Goal: Task Accomplishment & Management: Complete application form

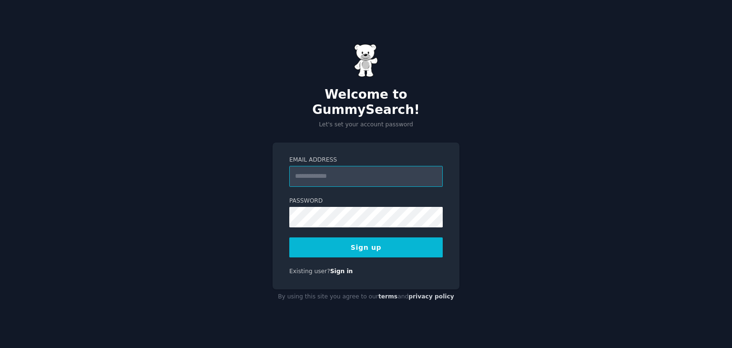
paste input "**********"
type input "**********"
click at [321, 240] on button "Sign up" at bounding box center [366, 247] width 154 height 20
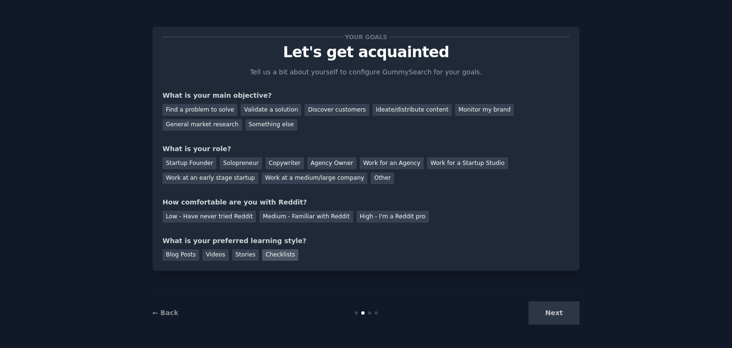
click at [262, 259] on div "Checklists" at bounding box center [280, 255] width 36 height 12
click at [357, 222] on div "High - I'm a Reddit pro" at bounding box center [393, 217] width 72 height 12
click at [550, 305] on div "Next" at bounding box center [508, 312] width 143 height 23
click at [551, 311] on div "Next" at bounding box center [508, 312] width 143 height 23
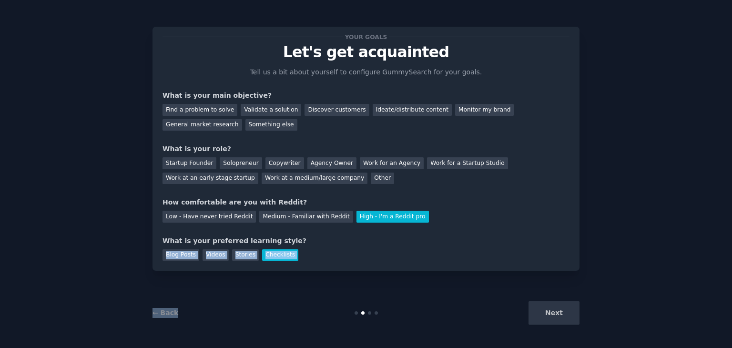
drag, startPoint x: 551, startPoint y: 311, endPoint x: 381, endPoint y: 207, distance: 199.4
click at [381, 207] on div "Your goals Let's get acquainted Tell us a bit about yourself to configure Gummy…" at bounding box center [366, 173] width 427 height 321
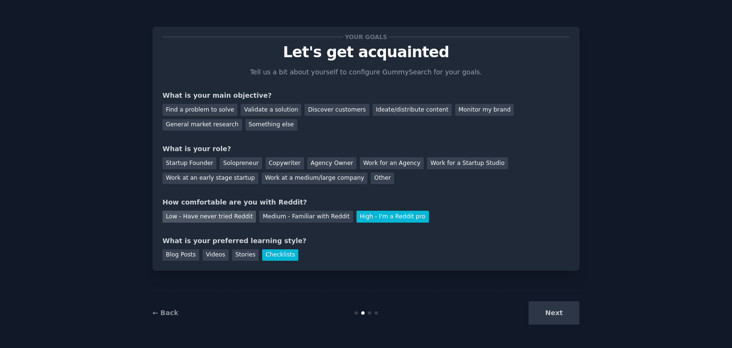
click at [219, 213] on div "Low - Have never tried Reddit" at bounding box center [209, 217] width 93 height 12
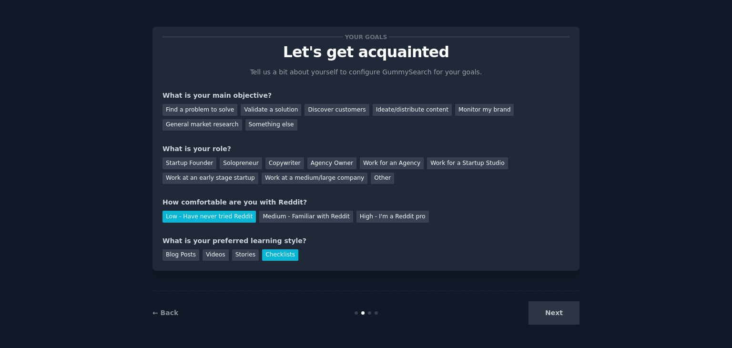
click at [555, 309] on div "Next" at bounding box center [508, 312] width 143 height 23
click at [549, 316] on div "Next" at bounding box center [508, 312] width 143 height 23
click at [208, 105] on div "Find a problem to solve" at bounding box center [200, 110] width 75 height 12
click at [248, 166] on div "Solopreneur" at bounding box center [241, 163] width 42 height 12
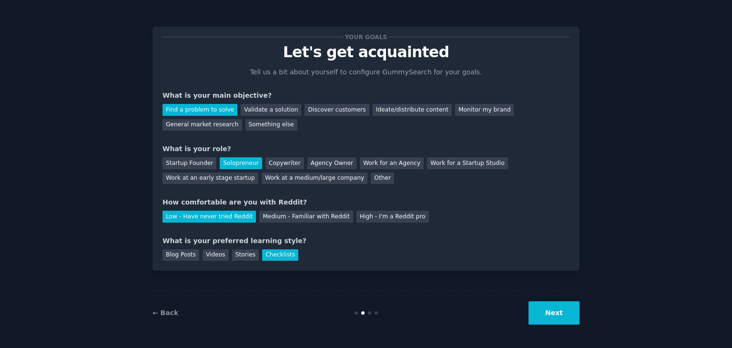
click at [548, 307] on button "Next" at bounding box center [554, 312] width 51 height 23
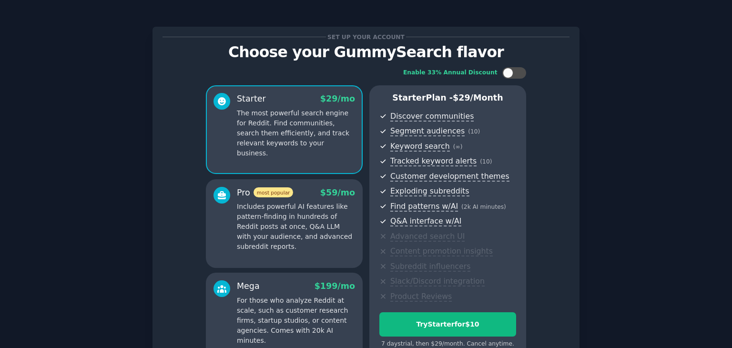
scroll to position [104, 0]
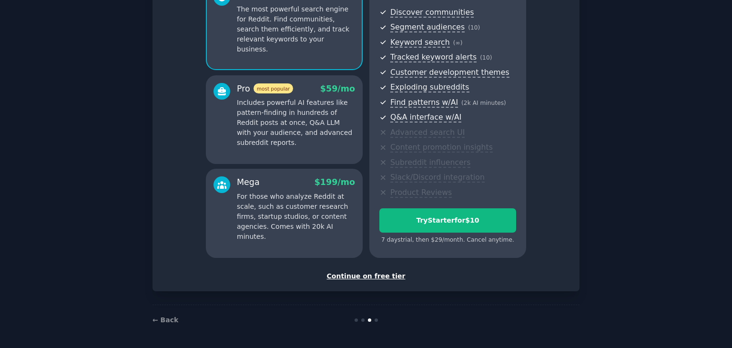
click at [379, 272] on div "Continue on free tier" at bounding box center [366, 276] width 407 height 10
